Goal: Task Accomplishment & Management: Complete application form

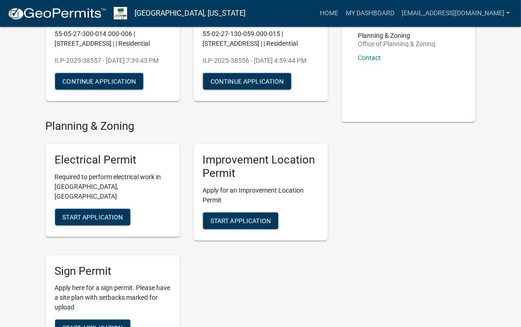
scroll to position [125, 0]
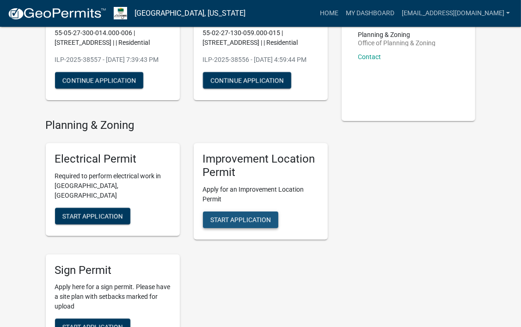
click at [227, 223] on span "Start Application" at bounding box center [240, 219] width 61 height 7
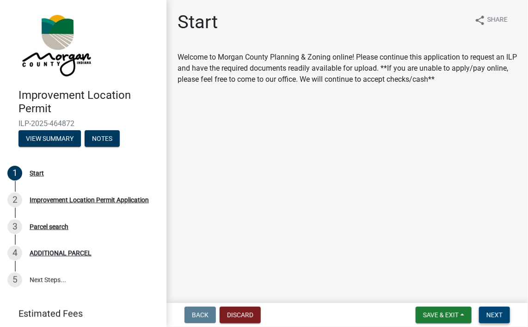
click at [492, 313] on span "Next" at bounding box center [494, 315] width 16 height 7
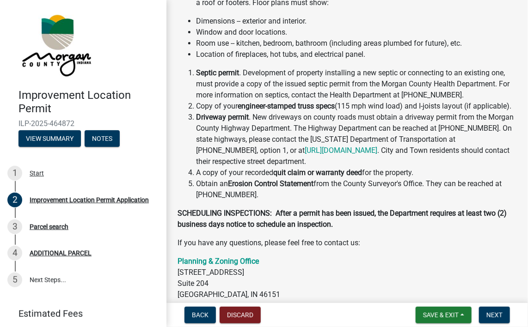
scroll to position [262, 0]
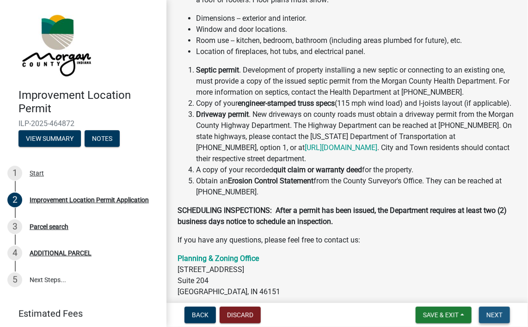
drag, startPoint x: 480, startPoint y: 315, endPoint x: 485, endPoint y: 318, distance: 5.0
click at [485, 318] on button "Next" at bounding box center [494, 315] width 31 height 17
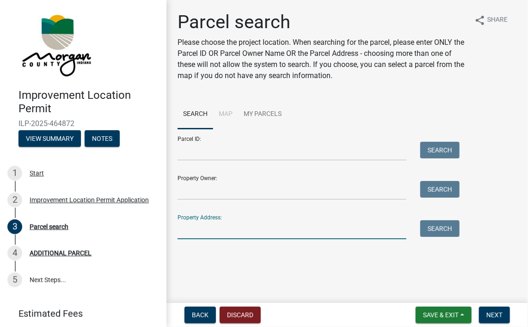
click at [208, 228] on input "Property Address:" at bounding box center [292, 230] width 229 height 19
type input "13807"
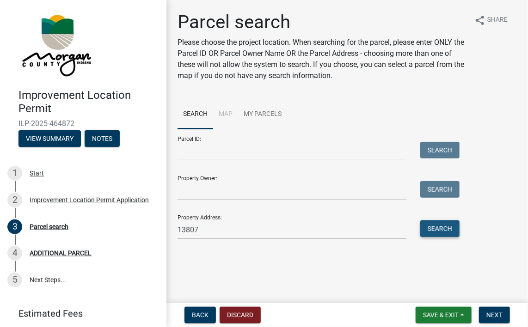
click at [437, 230] on button "Search" at bounding box center [439, 229] width 39 height 17
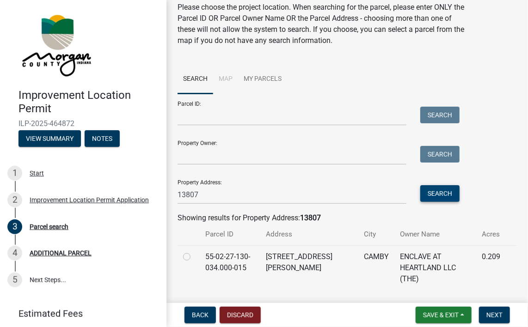
scroll to position [50, 0]
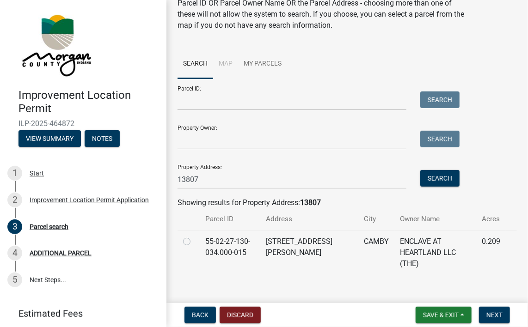
click at [194, 236] on label at bounding box center [194, 236] width 0 height 0
click at [194, 240] on input "radio" at bounding box center [197, 239] width 6 height 6
radio input "true"
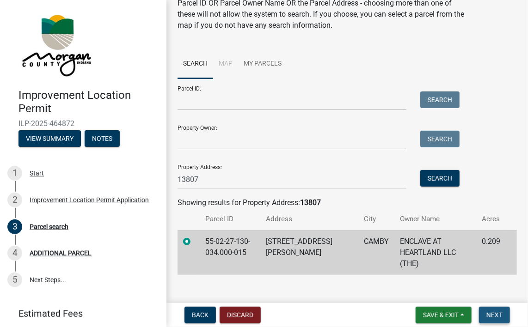
click at [496, 315] on span "Next" at bounding box center [494, 315] width 16 height 7
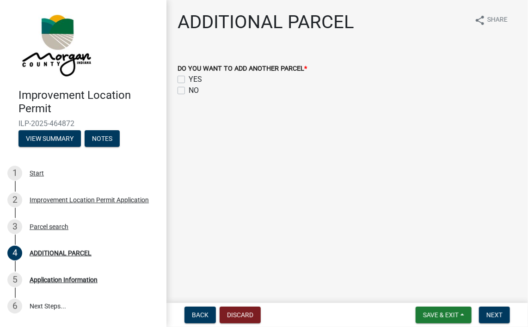
click at [189, 89] on label "NO" at bounding box center [194, 90] width 10 height 11
click at [189, 89] on input "NO" at bounding box center [192, 88] width 6 height 6
checkbox input "true"
checkbox input "false"
checkbox input "true"
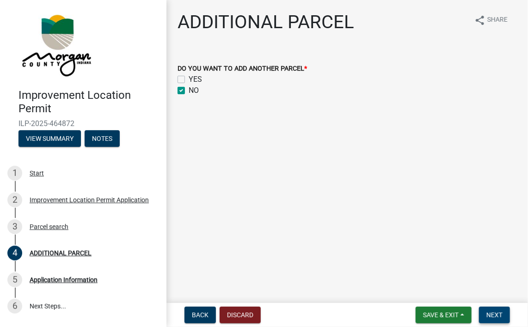
click at [488, 313] on span "Next" at bounding box center [494, 315] width 16 height 7
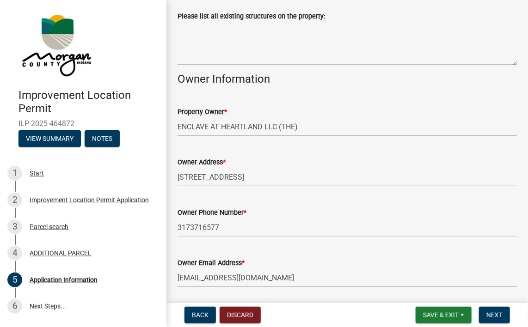
scroll to position [405, 0]
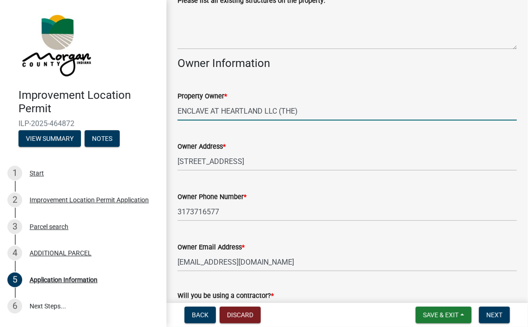
drag, startPoint x: 308, startPoint y: 118, endPoint x: 168, endPoint y: 123, distance: 139.7
type input "[PERSON_NAME] Homes"
type input "Vacant"
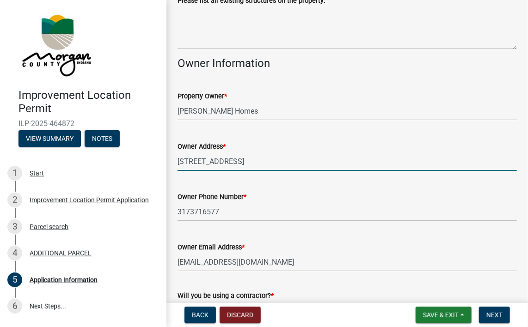
drag, startPoint x: 273, startPoint y: 168, endPoint x: 165, endPoint y: 159, distance: 108.6
click at [165, 159] on div "Improvement Location Permit ILP-2025-464872 View Summary Notes 1 Start 2 Improv…" at bounding box center [264, 163] width 528 height 327
type input "[STREET_ADDRESS]"
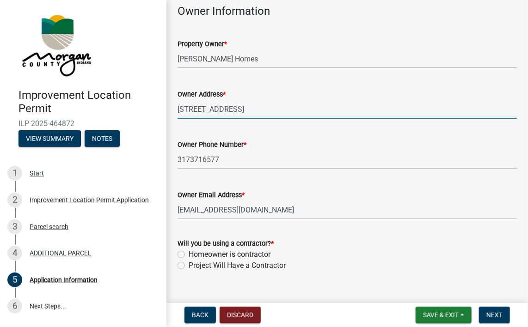
scroll to position [473, 0]
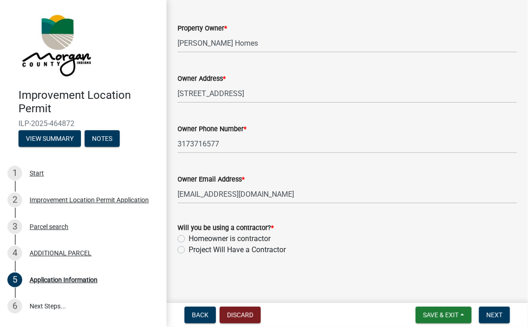
click at [189, 235] on label "Homeowner is contractor" at bounding box center [230, 239] width 82 height 11
click at [189, 235] on input "Homeowner is contractor" at bounding box center [192, 237] width 6 height 6
radio input "true"
click at [493, 312] on span "Next" at bounding box center [494, 315] width 16 height 7
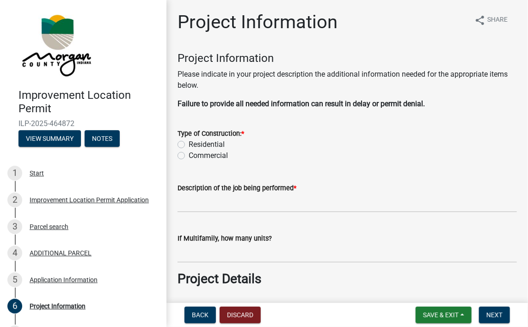
click at [189, 145] on label "Residential" at bounding box center [207, 144] width 36 height 11
click at [189, 145] on input "Residential" at bounding box center [192, 142] width 6 height 6
radio input "true"
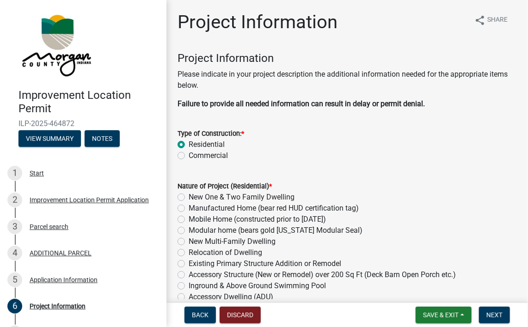
click at [189, 196] on label "New One & Two Family Dwelling" at bounding box center [242, 197] width 106 height 11
click at [189, 196] on input "New One & Two Family Dwelling" at bounding box center [192, 195] width 6 height 6
radio input "true"
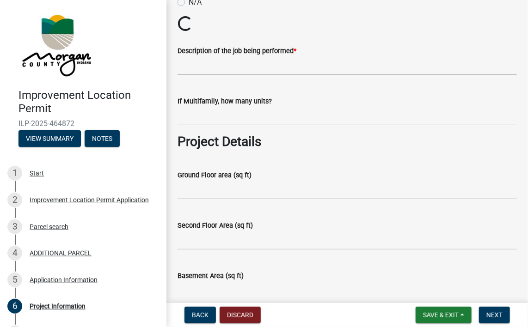
scroll to position [320, 0]
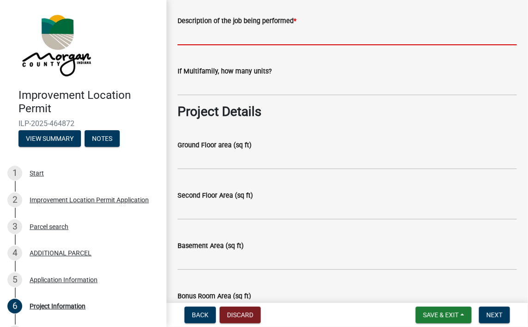
click at [218, 28] on input "Description of the job being performed *" at bounding box center [347, 35] width 339 height 19
type input "Single family Residence"
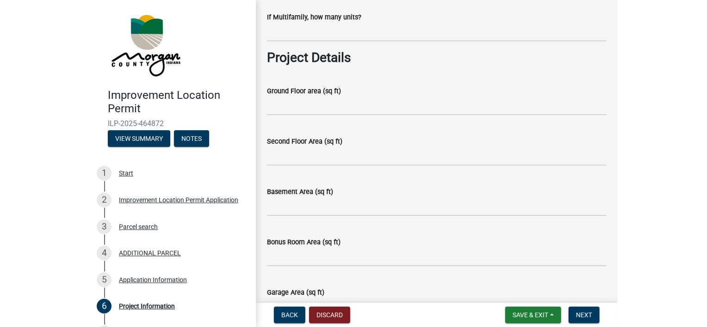
scroll to position [375, 0]
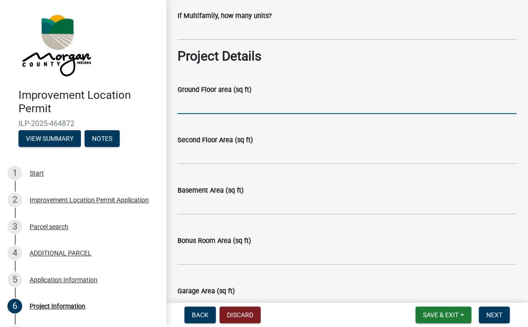
click at [194, 103] on input "Ground Floor area (sq ft)" at bounding box center [347, 104] width 339 height 19
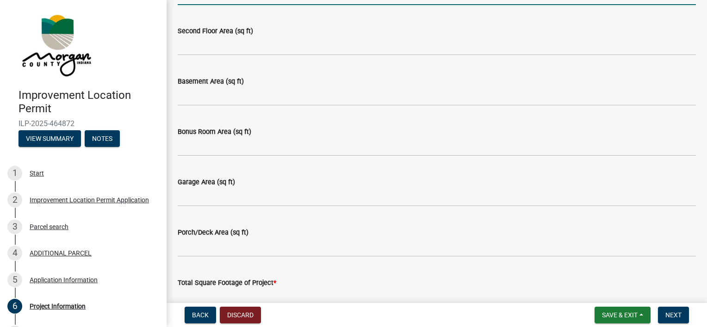
scroll to position [476, 0]
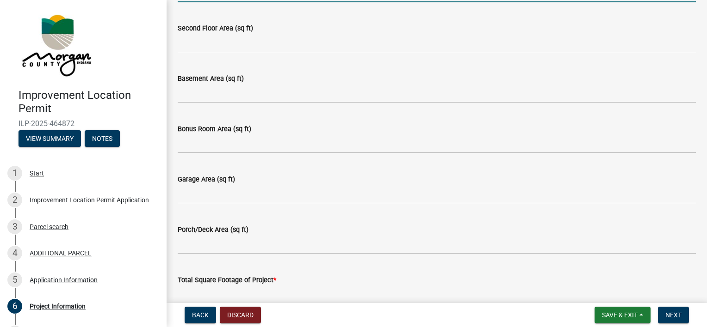
type input "1533"
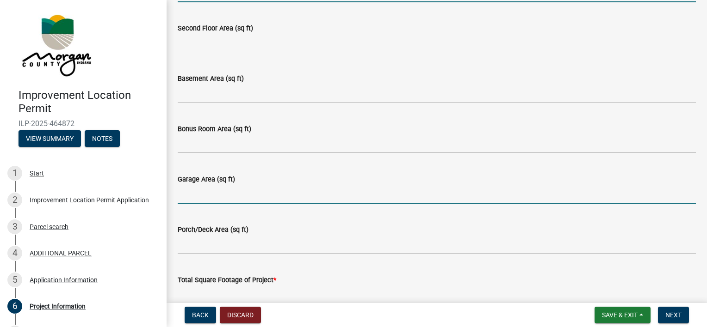
click at [200, 193] on input "Garage Area (sq ft)" at bounding box center [437, 194] width 518 height 19
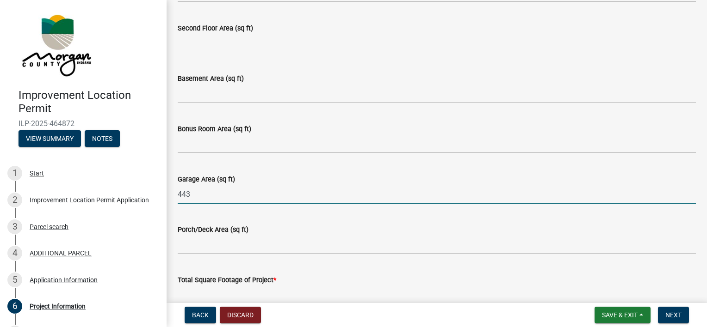
type input "443"
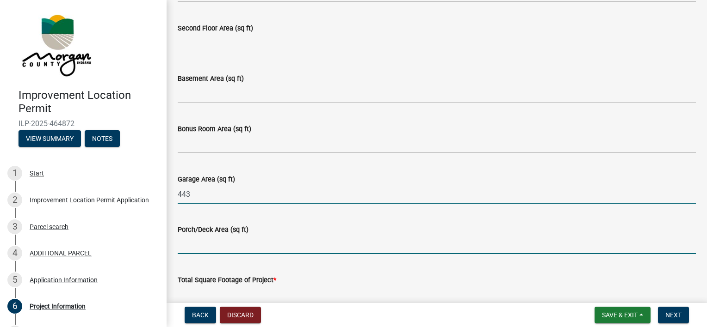
click at [203, 244] on input "Porch/Deck Area (sq ft)" at bounding box center [437, 244] width 518 height 19
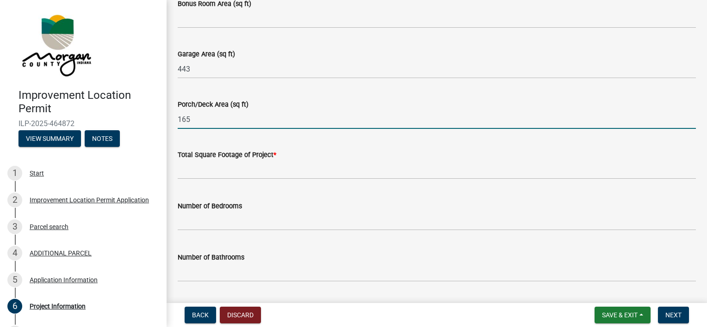
scroll to position [603, 0]
type input "165"
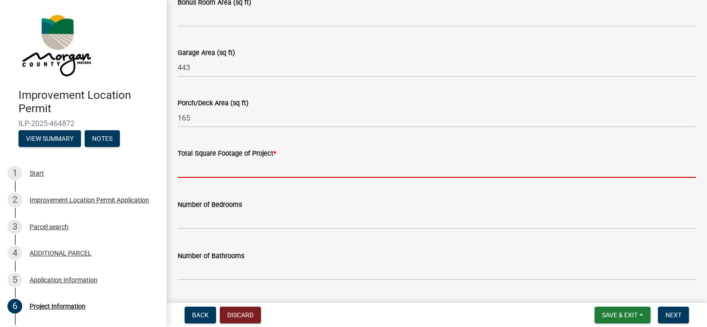
click at [222, 166] on input "text" at bounding box center [437, 168] width 518 height 19
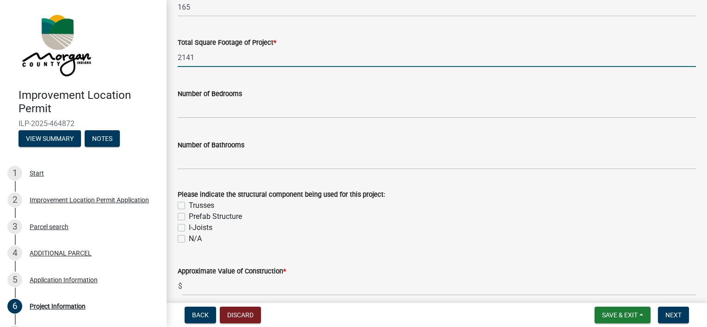
scroll to position [727, 0]
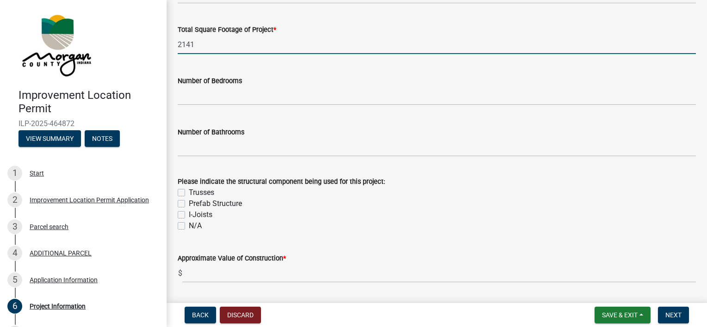
type input "2141"
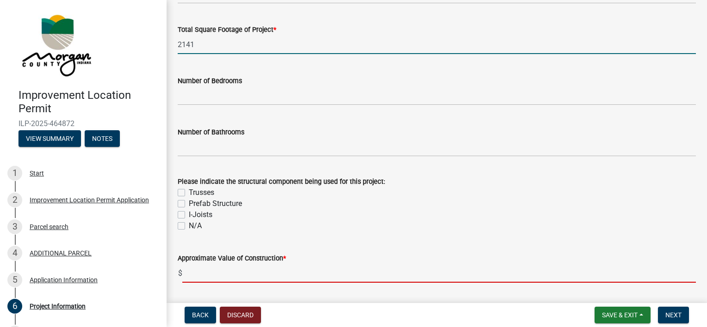
click at [206, 274] on input "text" at bounding box center [438, 273] width 513 height 19
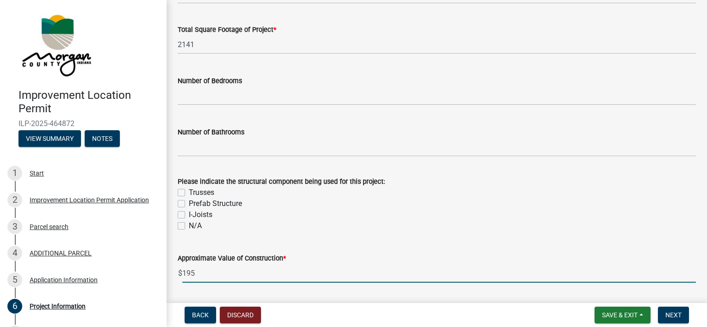
type input "195000"
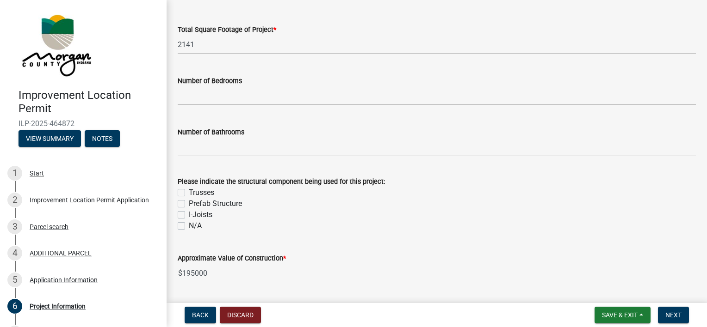
click at [189, 192] on label "Trusses" at bounding box center [201, 192] width 25 height 11
click at [189, 192] on input "Trusses" at bounding box center [192, 190] width 6 height 6
checkbox input "true"
checkbox input "false"
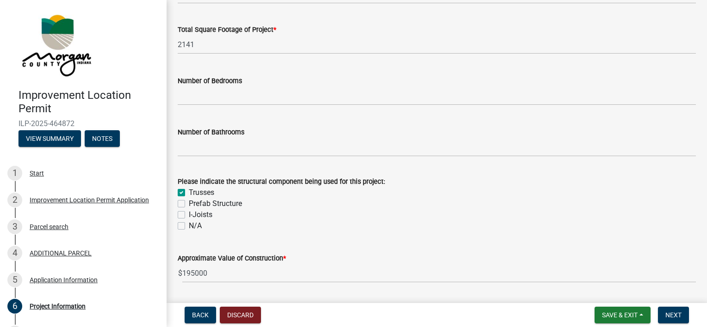
checkbox input "false"
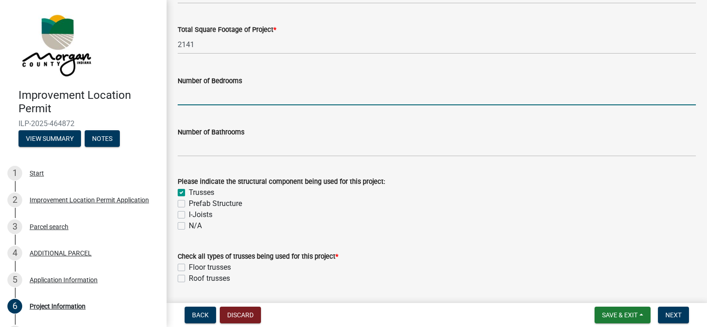
click at [213, 95] on input "text" at bounding box center [437, 95] width 518 height 19
type input "3"
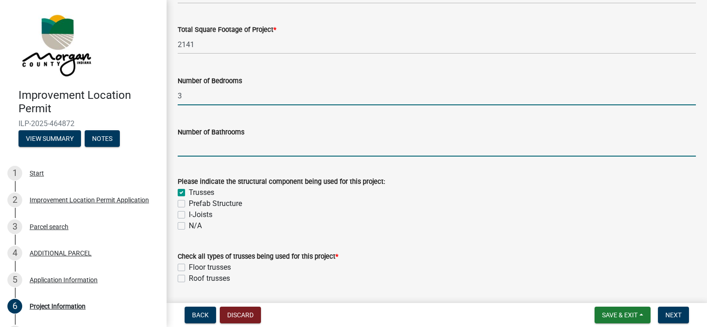
click at [203, 142] on input "text" at bounding box center [437, 147] width 518 height 19
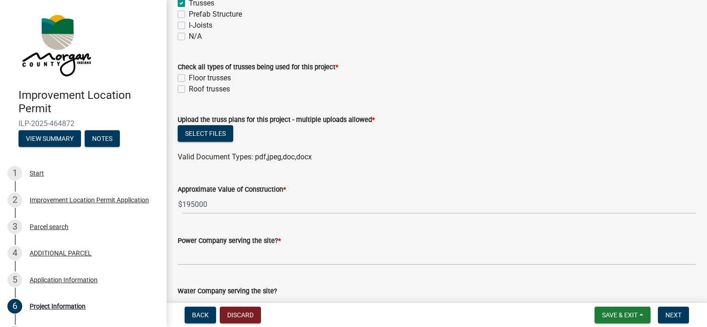
scroll to position [917, 0]
type input "2"
click at [189, 88] on label "Roof trusses" at bounding box center [209, 88] width 41 height 11
click at [189, 88] on input "Roof trusses" at bounding box center [192, 86] width 6 height 6
checkbox input "true"
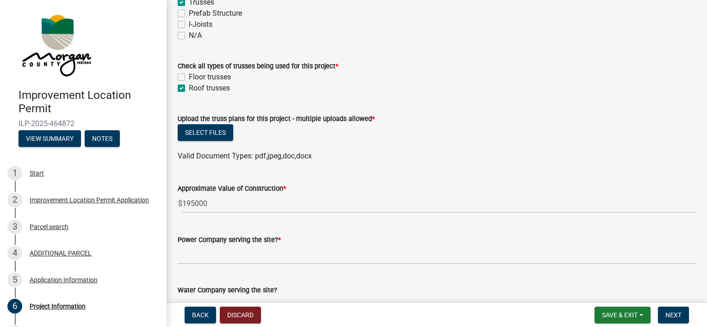
checkbox input "false"
checkbox input "true"
click at [211, 137] on button "Select files" at bounding box center [205, 132] width 55 height 17
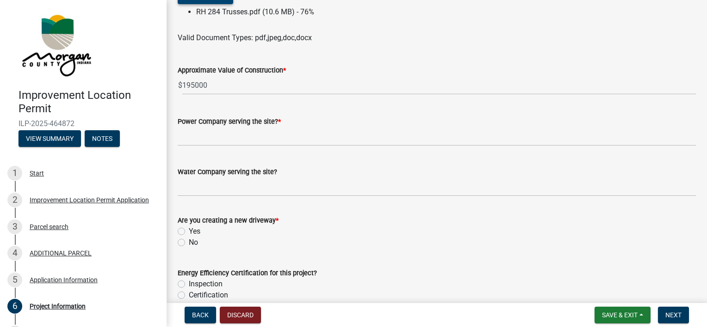
scroll to position [1056, 0]
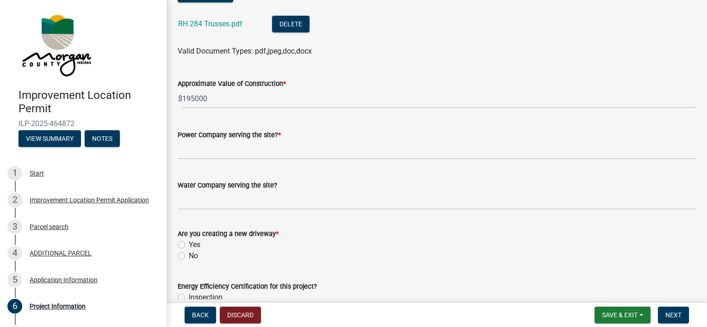
click at [193, 138] on label "Power Company serving the site? *" at bounding box center [229, 135] width 103 height 6
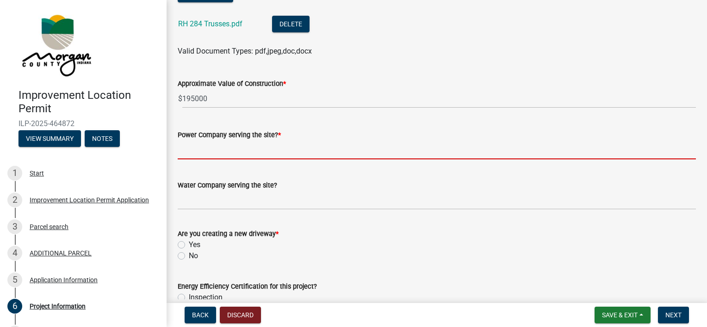
click at [193, 141] on input "Power Company serving the site? *" at bounding box center [437, 150] width 518 height 19
click at [191, 154] on input "Power Company serving the site? *" at bounding box center [437, 150] width 518 height 19
type input "AES"
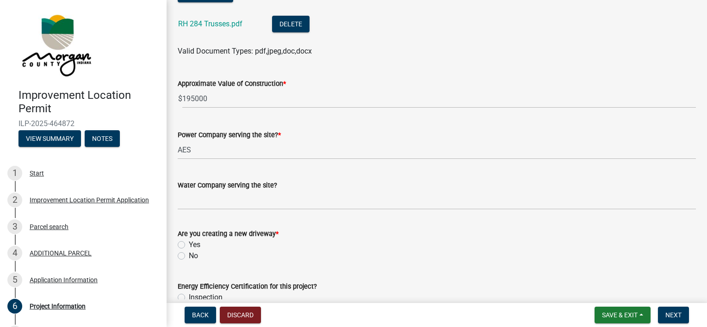
click at [189, 246] on label "Yes" at bounding box center [195, 245] width 12 height 11
click at [189, 246] on input "Yes" at bounding box center [192, 243] width 6 height 6
radio input "true"
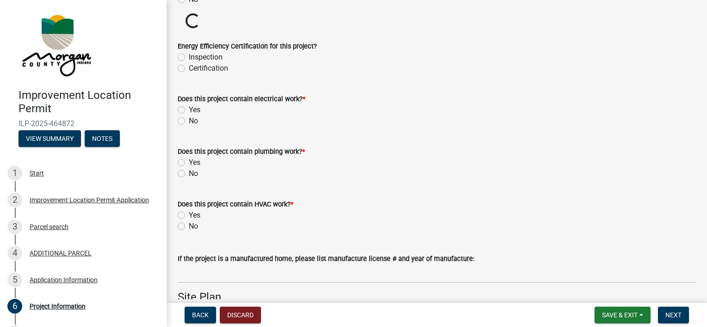
scroll to position [1314, 0]
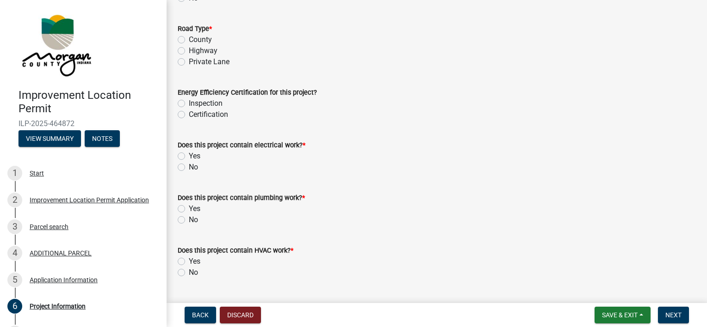
click at [189, 61] on label "Private Lane" at bounding box center [209, 61] width 41 height 11
click at [189, 61] on input "Private Lane" at bounding box center [192, 59] width 6 height 6
radio input "true"
click at [189, 114] on label "Certification" at bounding box center [208, 114] width 39 height 11
click at [189, 114] on input "Certification" at bounding box center [192, 112] width 6 height 6
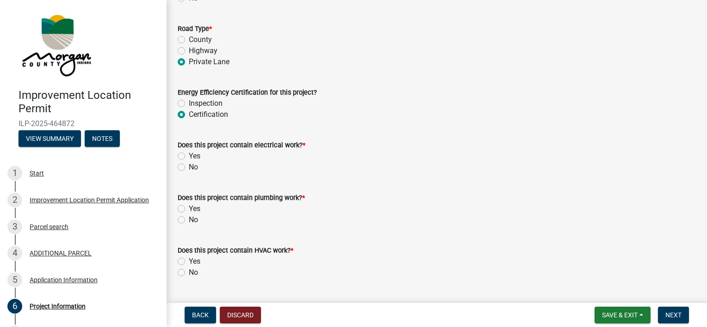
radio input "true"
click at [189, 154] on label "Yes" at bounding box center [195, 156] width 12 height 11
click at [189, 154] on input "Yes" at bounding box center [192, 154] width 6 height 6
radio input "true"
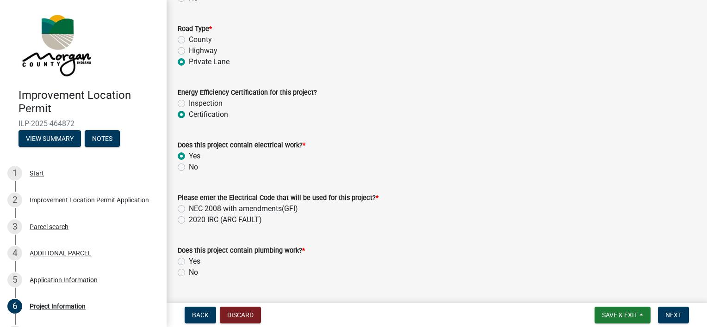
click at [189, 211] on label "NEC 2008 with amendments(GFI)" at bounding box center [243, 208] width 109 height 11
click at [189, 209] on input "NEC 2008 with amendments(GFI)" at bounding box center [192, 206] width 6 height 6
radio input "true"
click at [189, 261] on label "Yes" at bounding box center [195, 261] width 12 height 11
click at [189, 261] on input "Yes" at bounding box center [192, 259] width 6 height 6
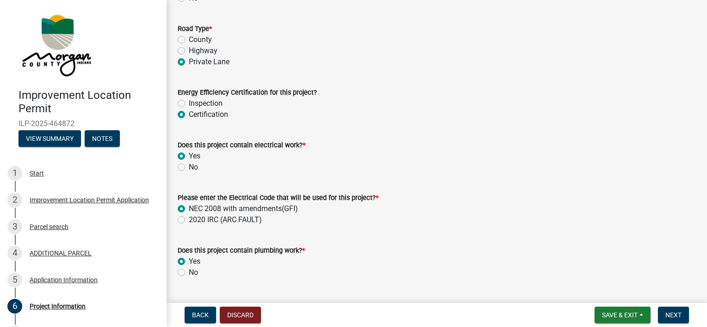
radio input "true"
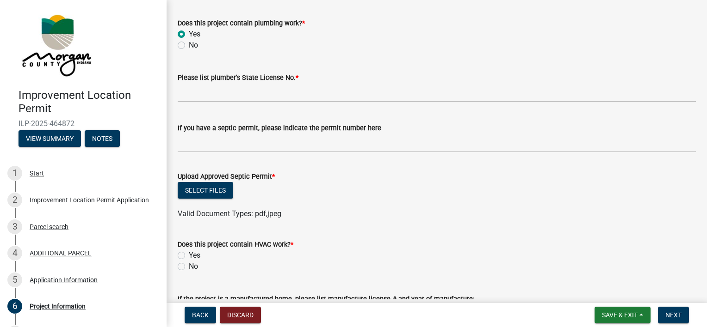
scroll to position [1546, 0]
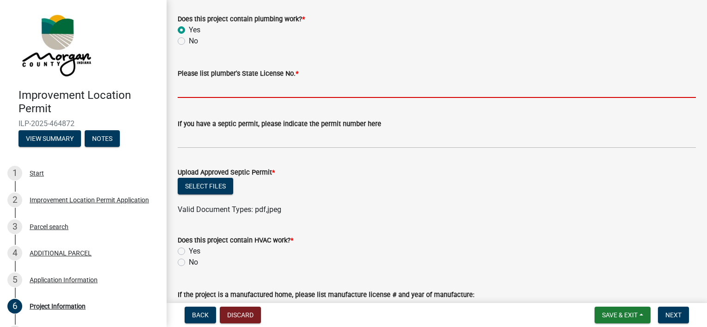
click at [205, 87] on input "Please list plumber's State License No. *" at bounding box center [437, 88] width 518 height 19
type input "PL1300005"
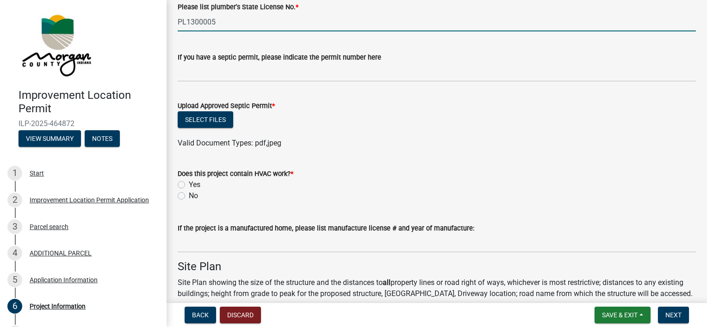
scroll to position [1613, 0]
click at [185, 184] on div "Yes" at bounding box center [437, 184] width 518 height 11
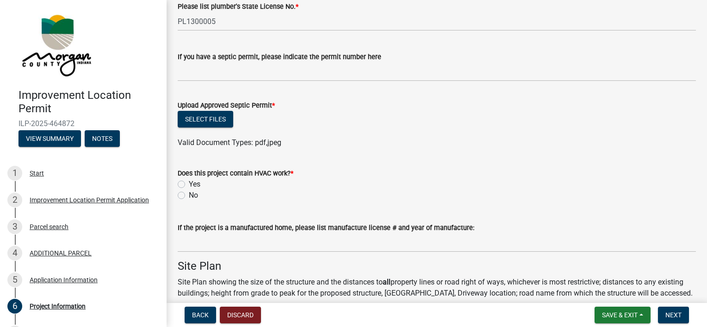
click at [189, 183] on label "Yes" at bounding box center [195, 184] width 12 height 11
click at [189, 183] on input "Yes" at bounding box center [192, 182] width 6 height 6
radio input "true"
click at [215, 121] on button "Select files" at bounding box center [205, 119] width 55 height 17
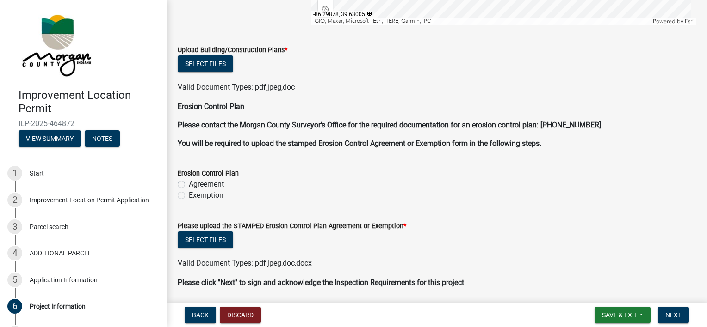
scroll to position [2309, 0]
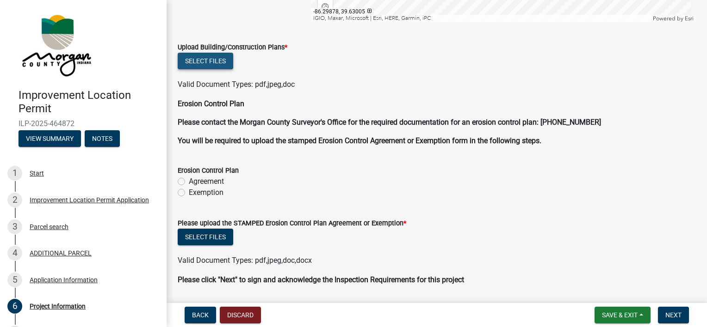
click at [219, 62] on button "Select files" at bounding box center [205, 61] width 55 height 17
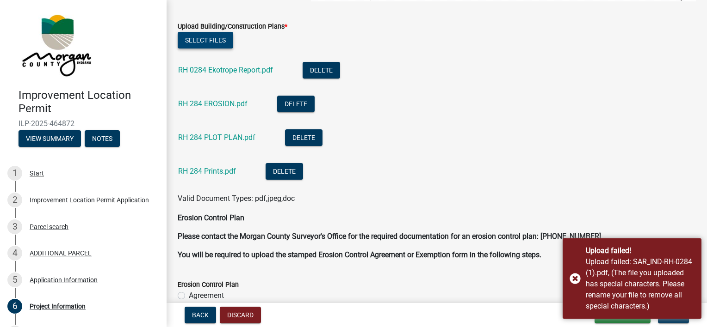
scroll to position [2331, 0]
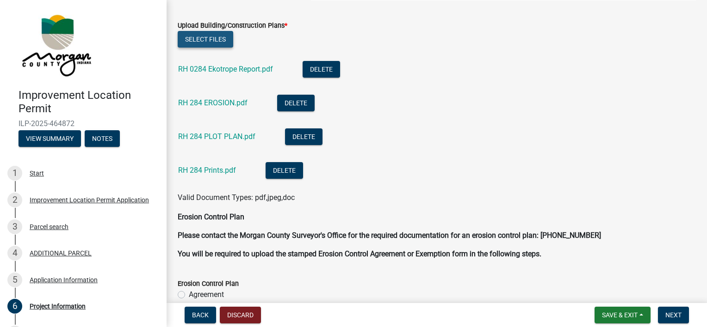
click at [220, 38] on button "Select files" at bounding box center [205, 39] width 55 height 17
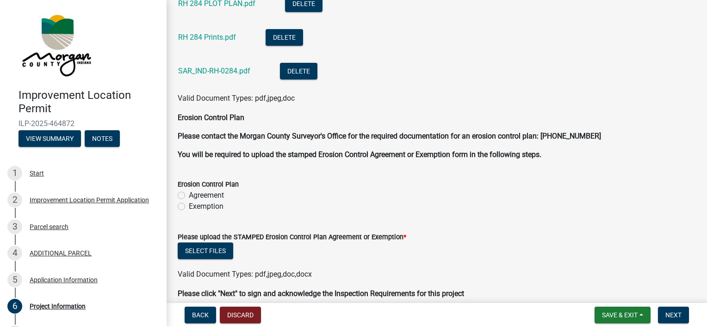
scroll to position [2507, 0]
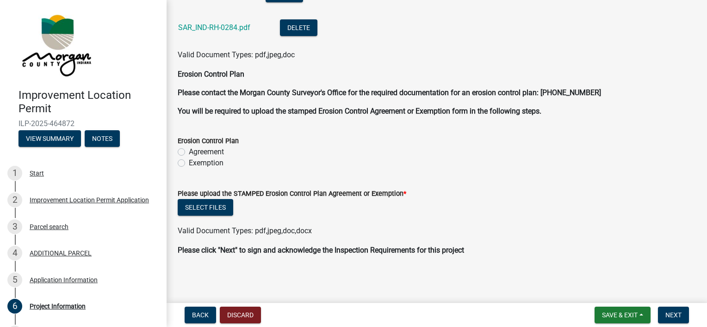
click at [189, 150] on label "Agreement" at bounding box center [206, 152] width 35 height 11
click at [189, 150] on input "Agreement" at bounding box center [192, 150] width 6 height 6
radio input "true"
click at [521, 313] on span "Next" at bounding box center [673, 315] width 16 height 7
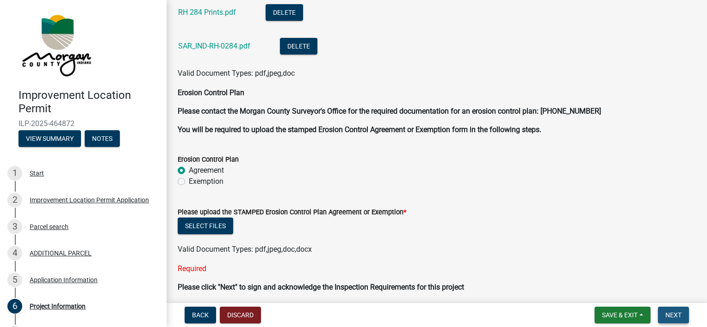
scroll to position [2526, 0]
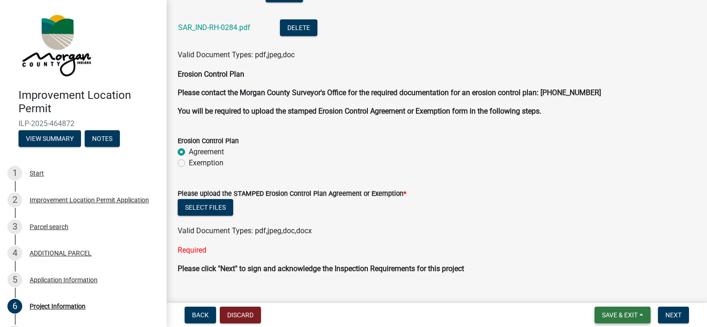
click at [521, 312] on span "Save & Exit" at bounding box center [620, 315] width 36 height 7
click at [521, 293] on button "Save & Exit" at bounding box center [613, 291] width 74 height 22
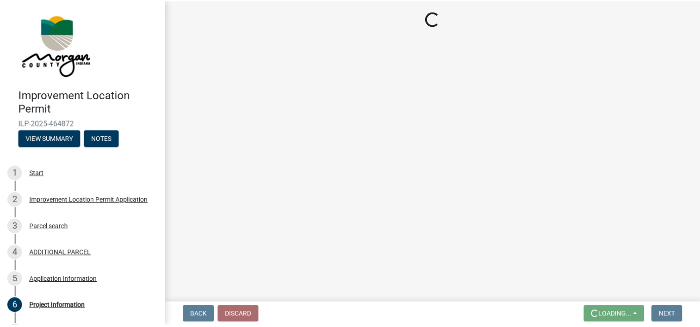
scroll to position [0, 0]
